Goal: Task Accomplishment & Management: Manage account settings

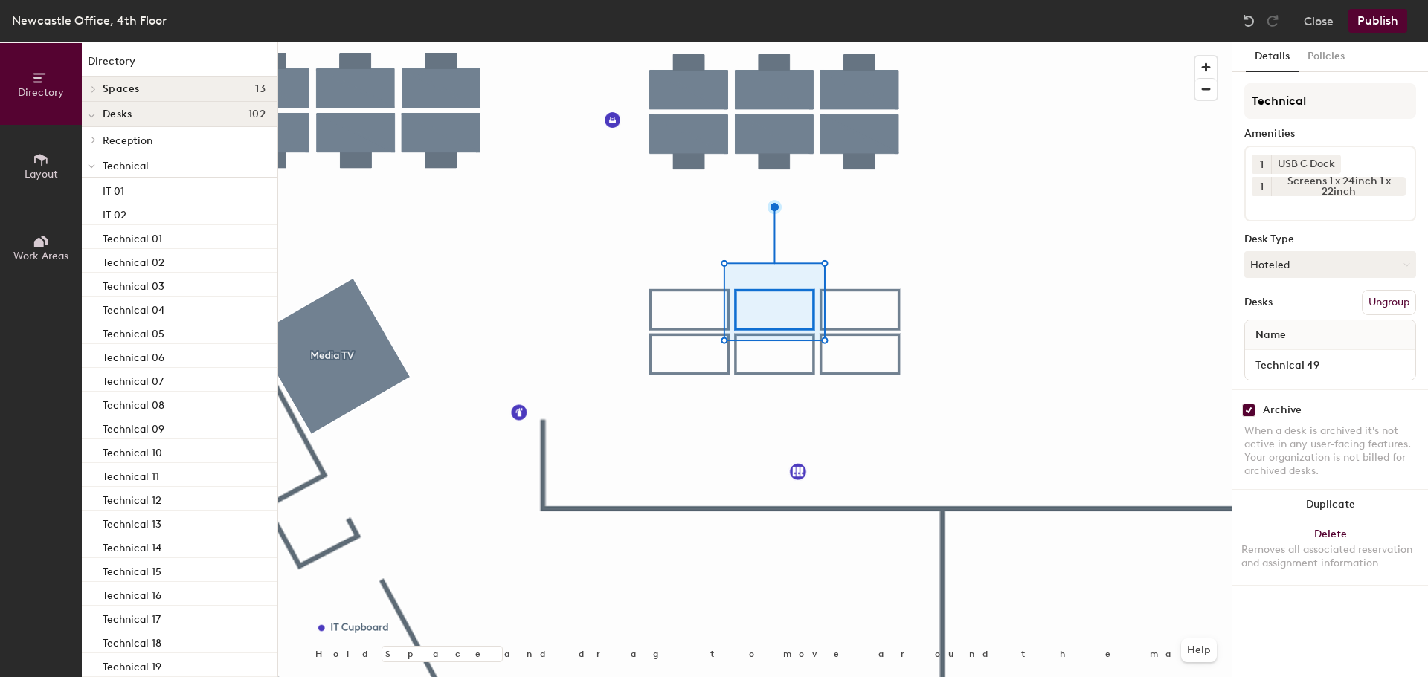
click at [1250, 410] on input "checkbox" at bounding box center [1248, 410] width 13 height 13
checkbox input "false"
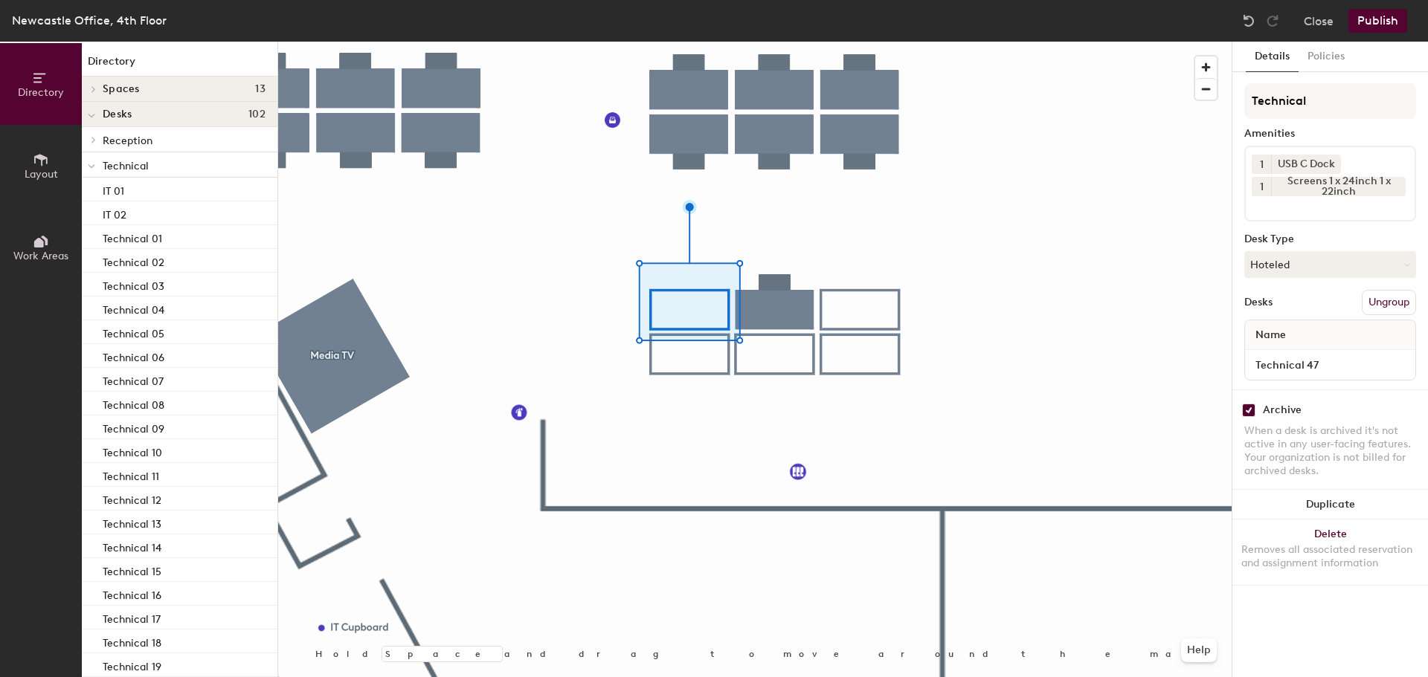
click at [1248, 411] on input "checkbox" at bounding box center [1248, 410] width 13 height 13
checkbox input "false"
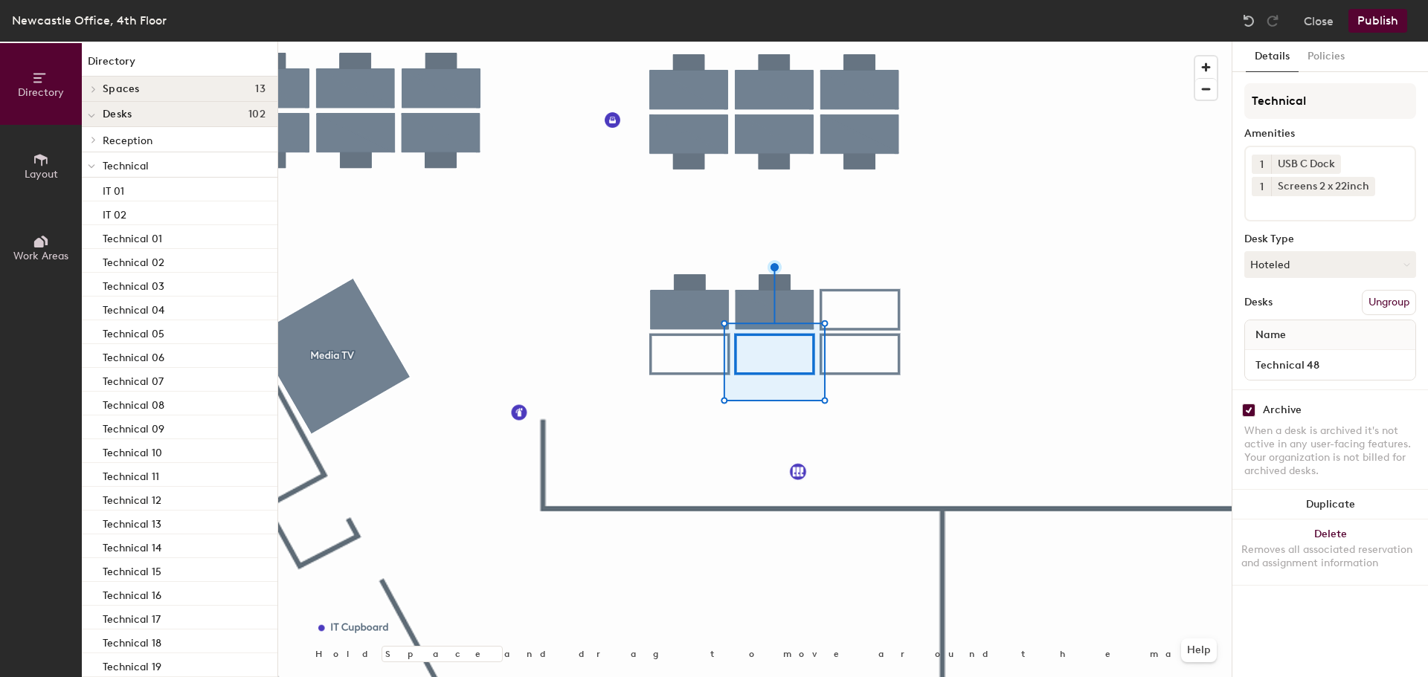
click at [1249, 413] on input "checkbox" at bounding box center [1248, 410] width 13 height 13
checkbox input "false"
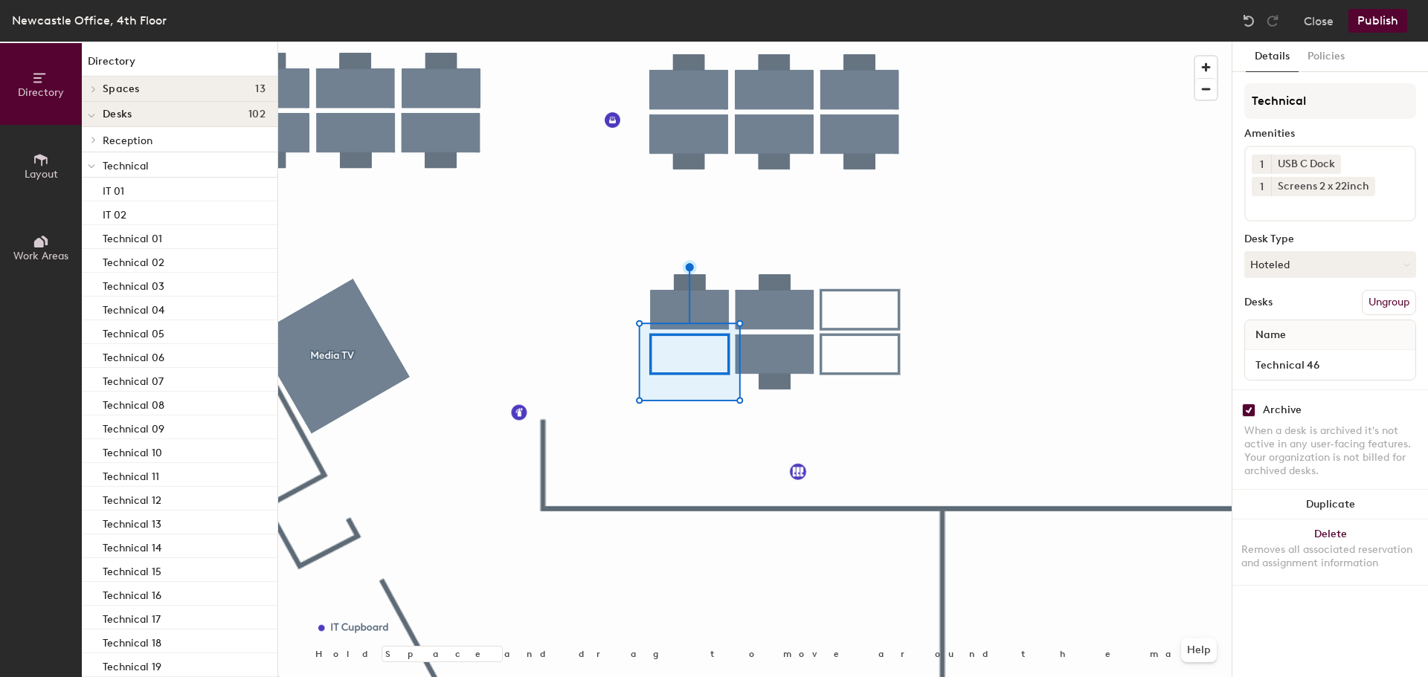
click at [1251, 414] on input "checkbox" at bounding box center [1248, 410] width 13 height 13
checkbox input "false"
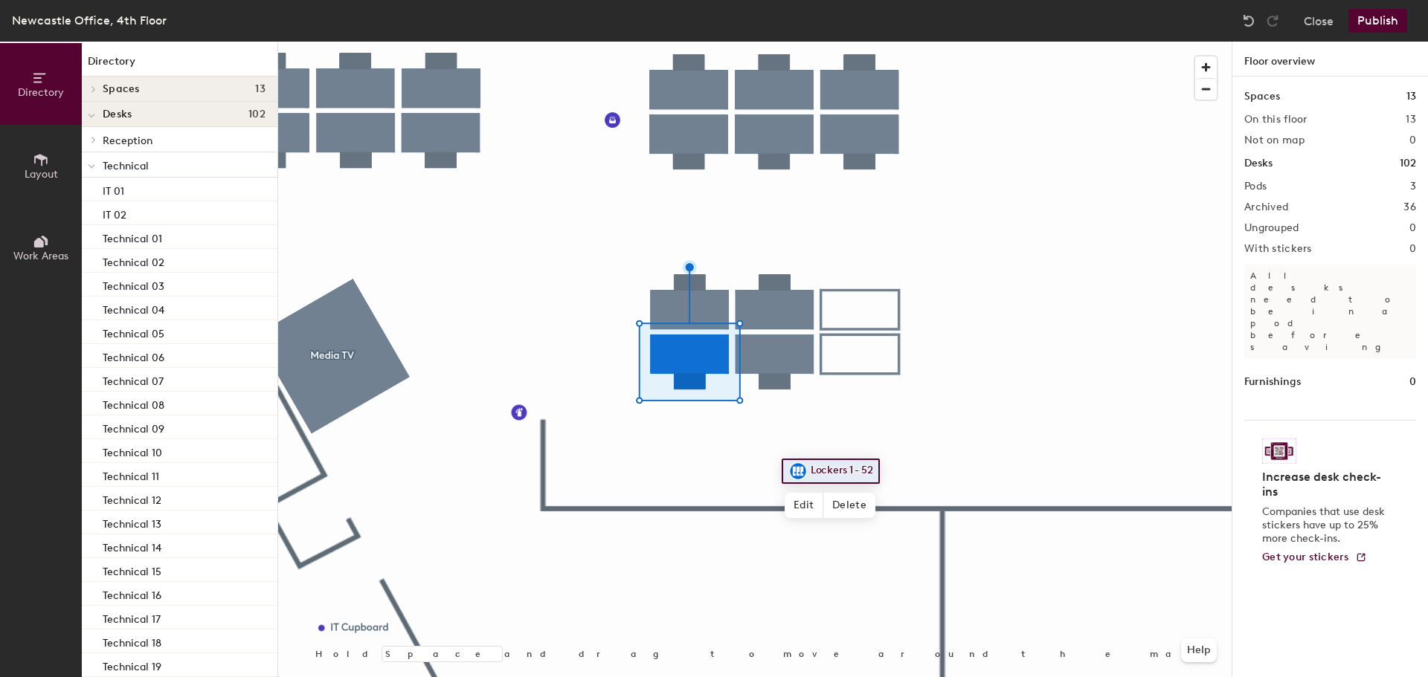
click at [700, 42] on div at bounding box center [754, 42] width 953 height 0
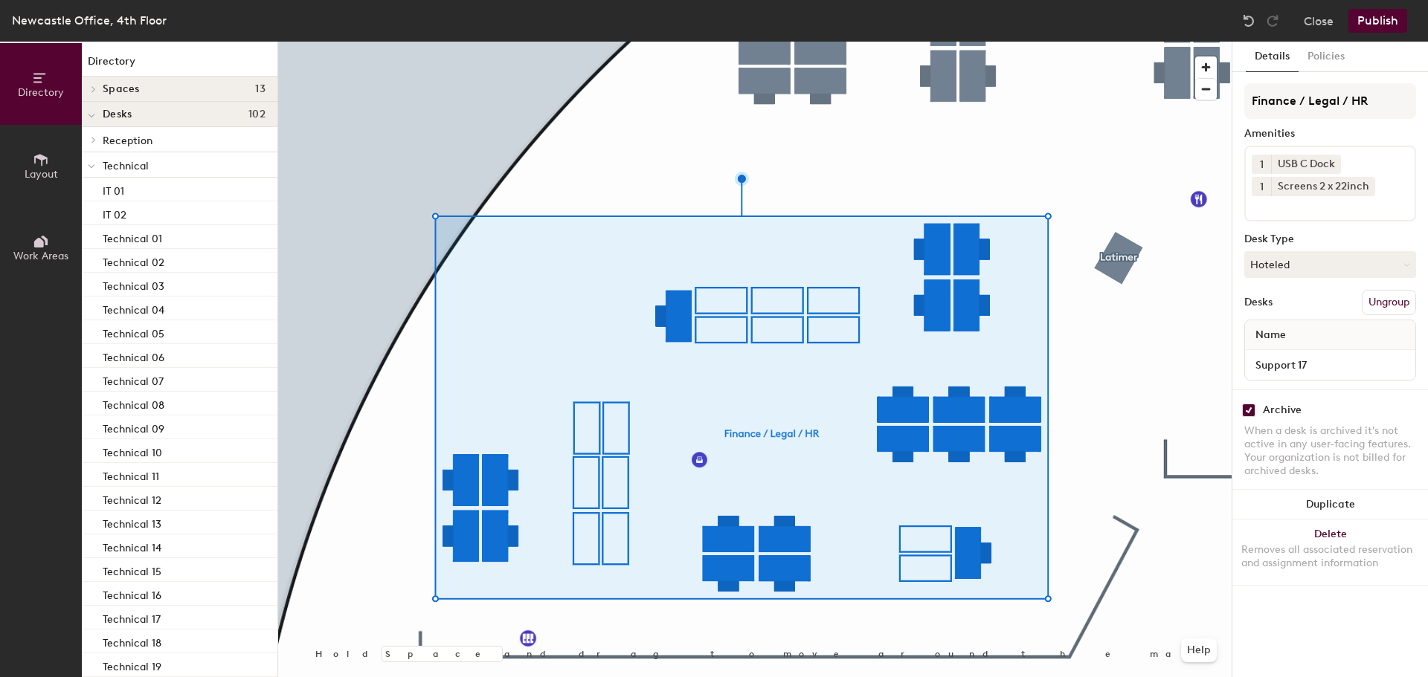
click at [1248, 408] on input "checkbox" at bounding box center [1248, 410] width 13 height 13
checkbox input "false"
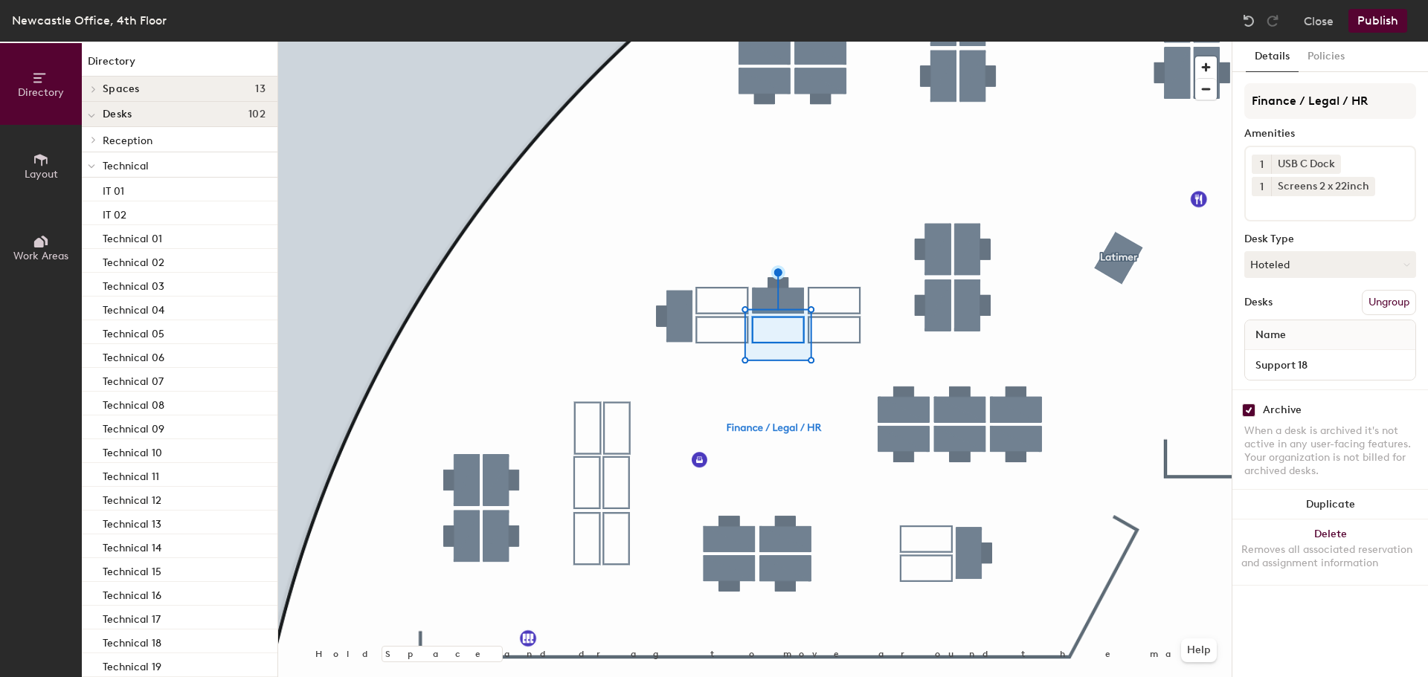
click at [1248, 411] on input "checkbox" at bounding box center [1248, 410] width 13 height 13
checkbox input "false"
click at [1248, 414] on input "checkbox" at bounding box center [1248, 410] width 13 height 13
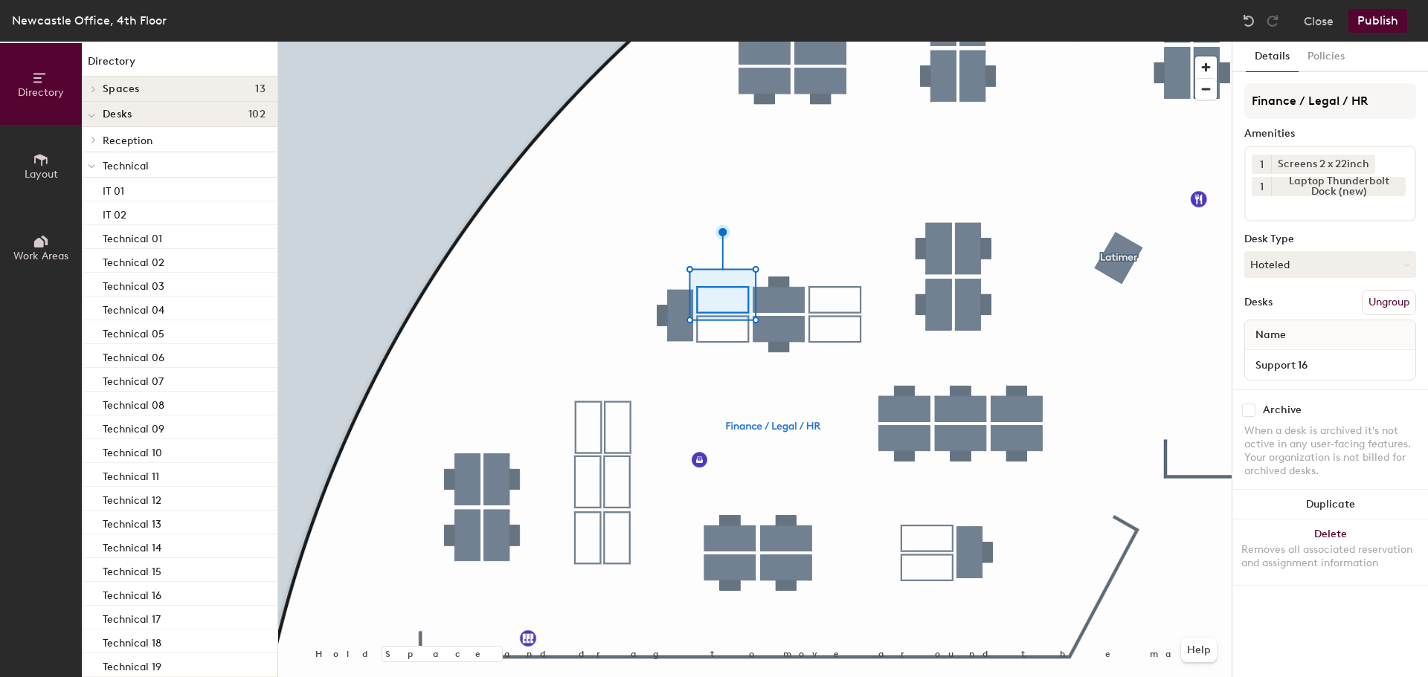
checkbox input "false"
click at [1248, 413] on input "checkbox" at bounding box center [1248, 410] width 13 height 13
checkbox input "false"
click at [635, 42] on div at bounding box center [754, 42] width 953 height 0
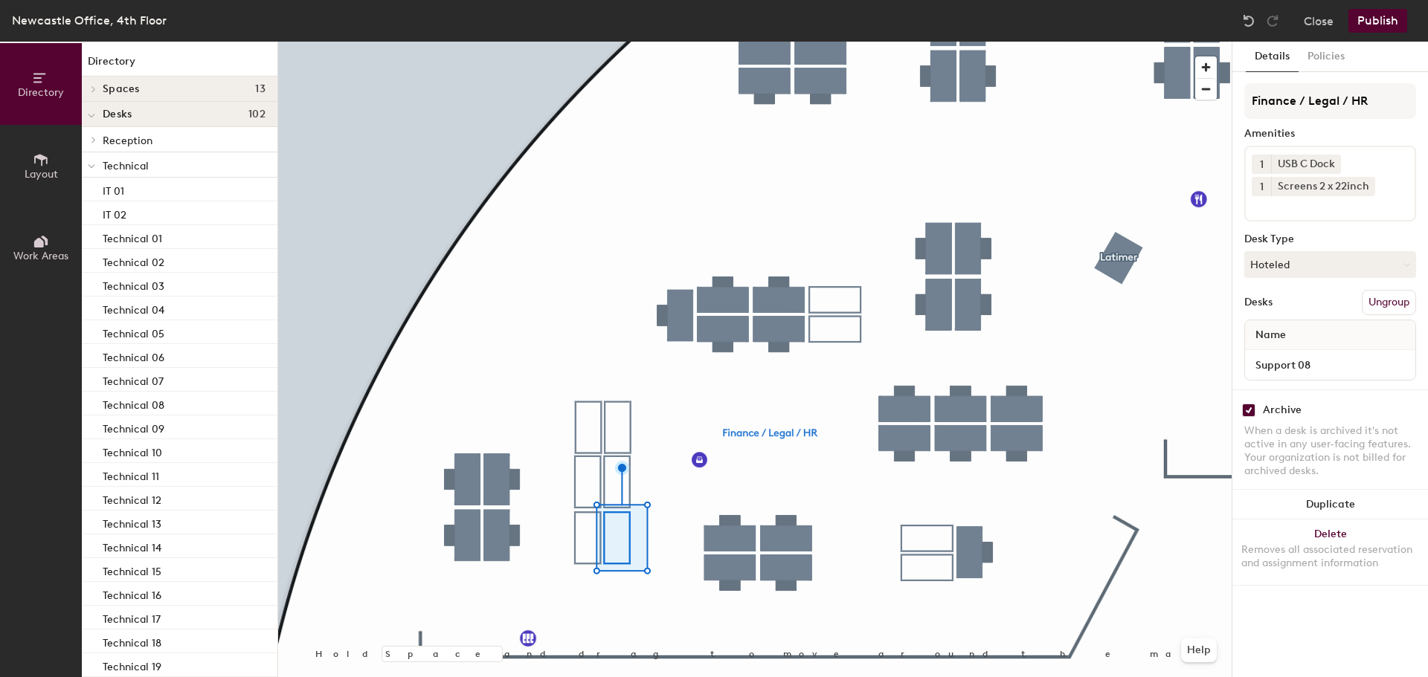
click at [1250, 413] on input "checkbox" at bounding box center [1248, 410] width 13 height 13
checkbox input "false"
click at [1255, 412] on div "Archive" at bounding box center [1330, 410] width 172 height 13
click at [1249, 413] on input "checkbox" at bounding box center [1248, 410] width 13 height 13
checkbox input "false"
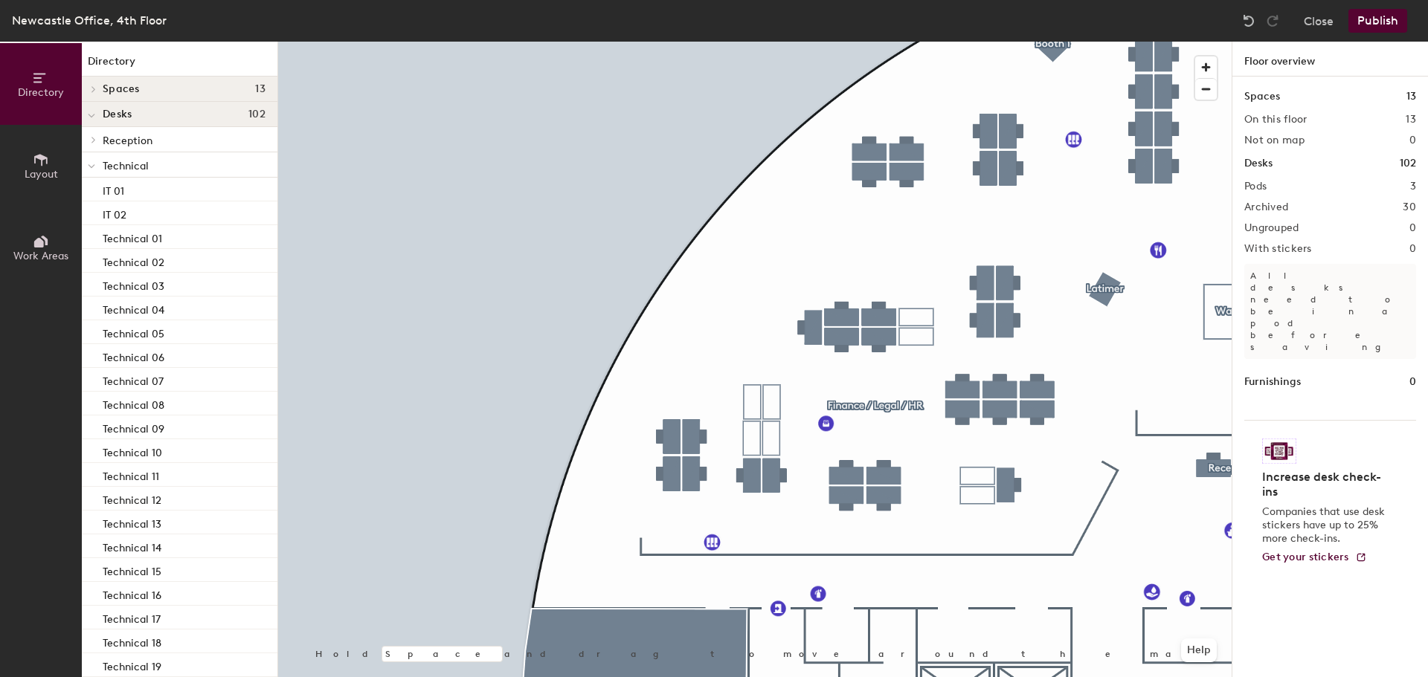
click at [1381, 26] on button "Publish" at bounding box center [1377, 21] width 59 height 24
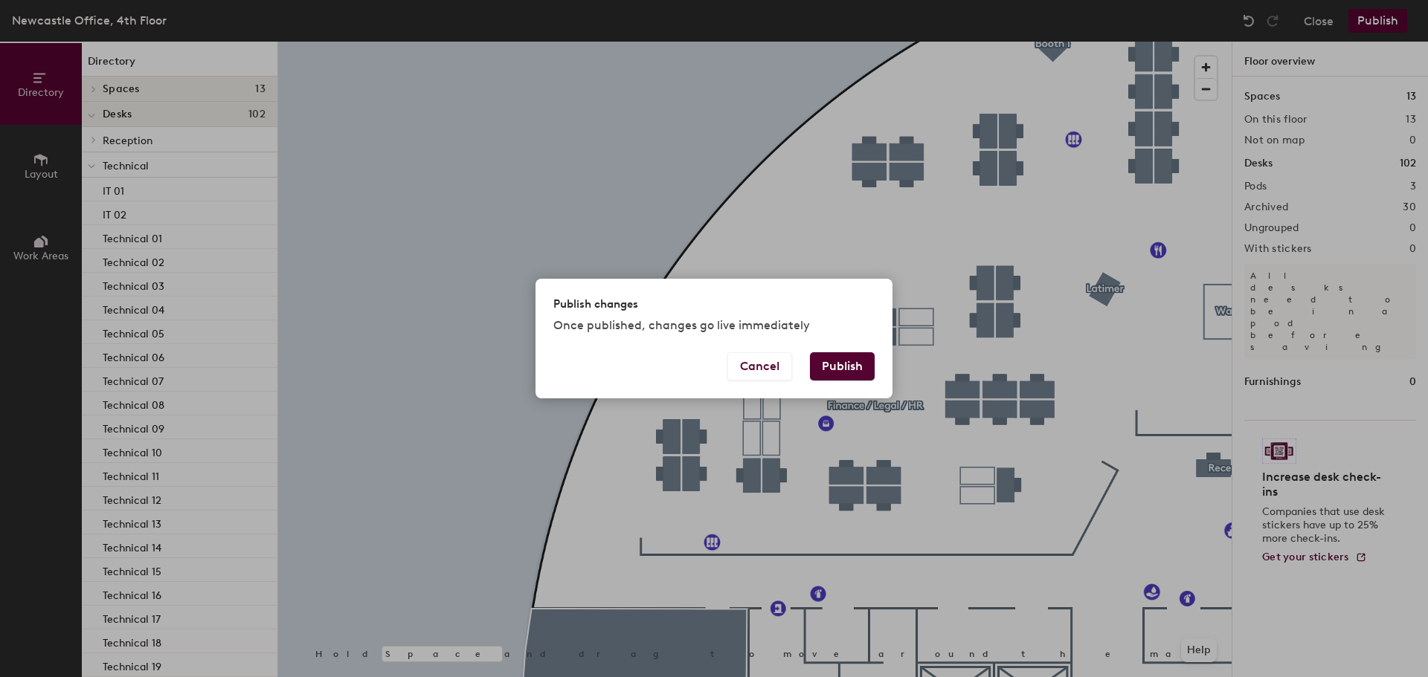
click at [856, 370] on button "Publish" at bounding box center [842, 366] width 65 height 28
